Goal: Submit feedback/report problem

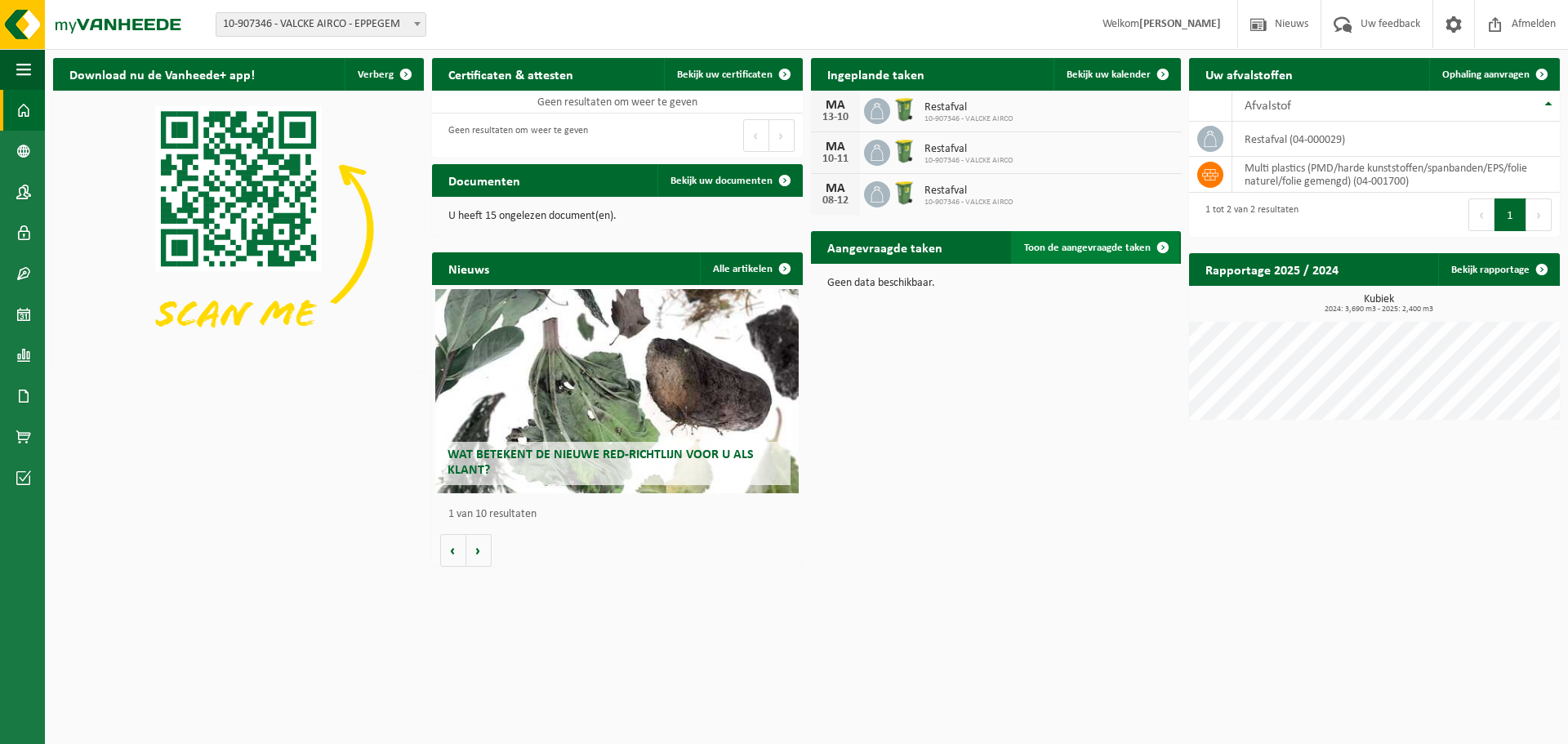
click at [1091, 250] on span "Toon de aangevraagde taken" at bounding box center [1088, 247] width 126 height 11
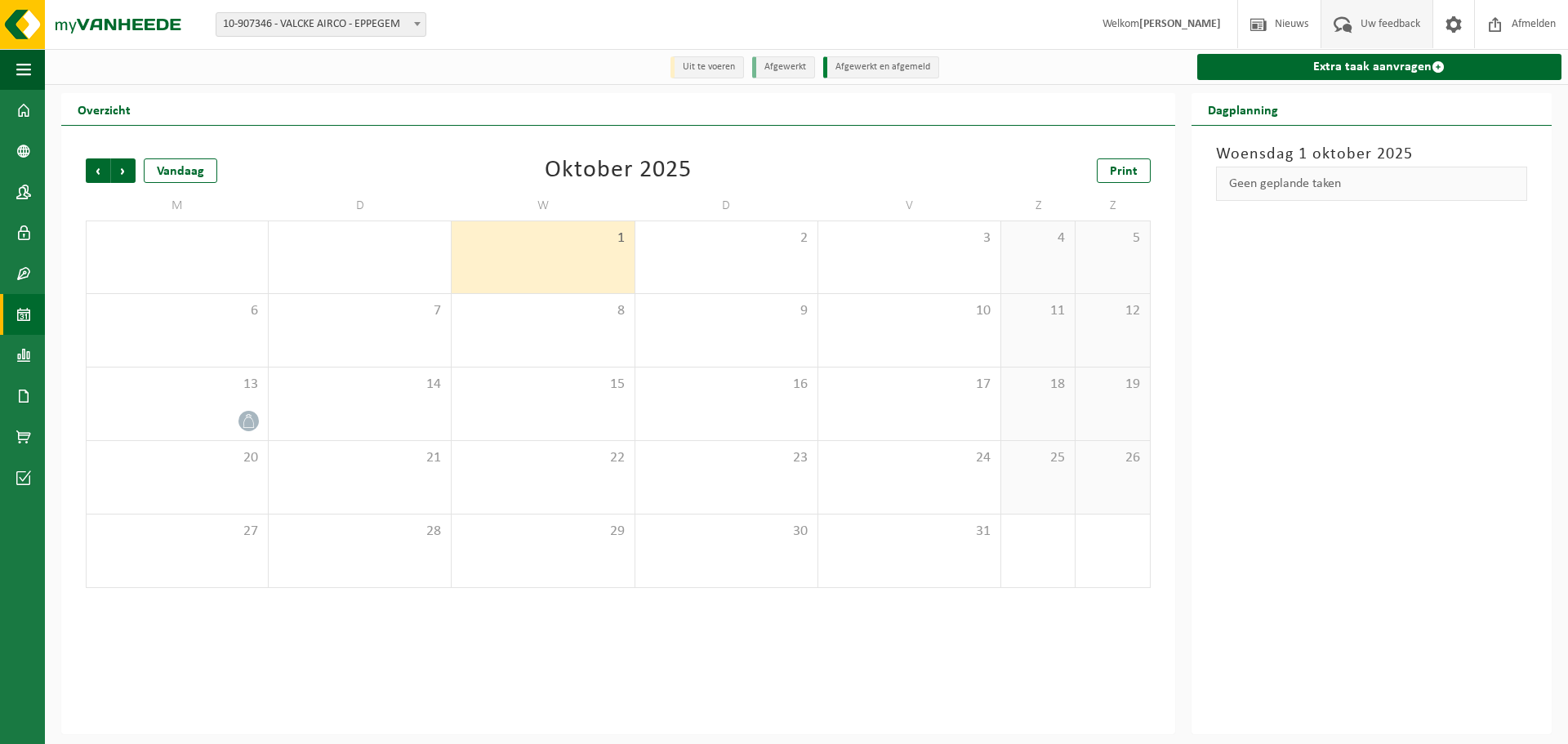
click at [1365, 27] on span "Uw feedback" at bounding box center [1390, 24] width 68 height 48
